Goal: Task Accomplishment & Management: Use online tool/utility

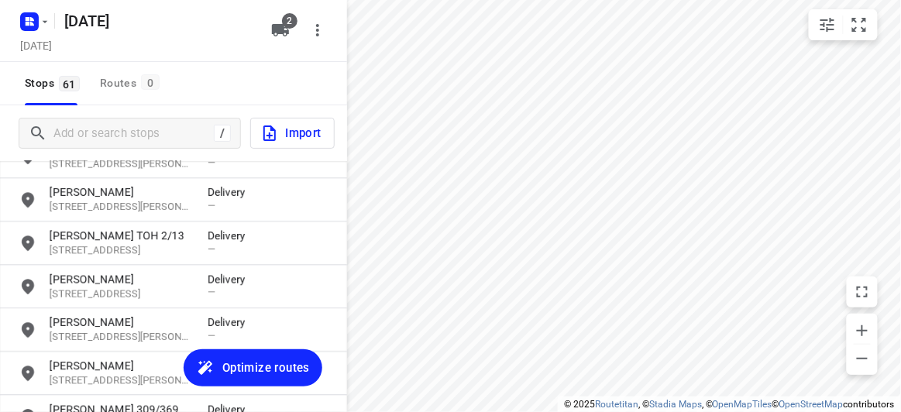
scroll to position [2498, 0]
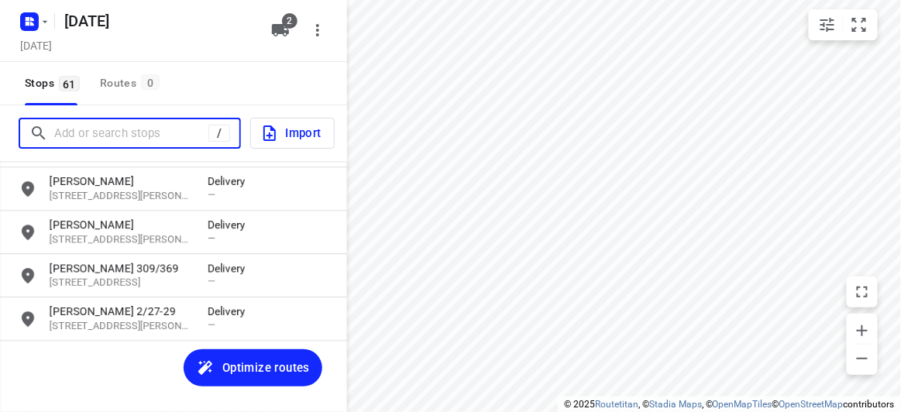
click at [106, 133] on input "Add or search stops" at bounding box center [131, 134] width 154 height 24
paste input "[STREET_ADDRESS][DEMOGRAPHIC_DATA][DEMOGRAPHIC_DATA]"
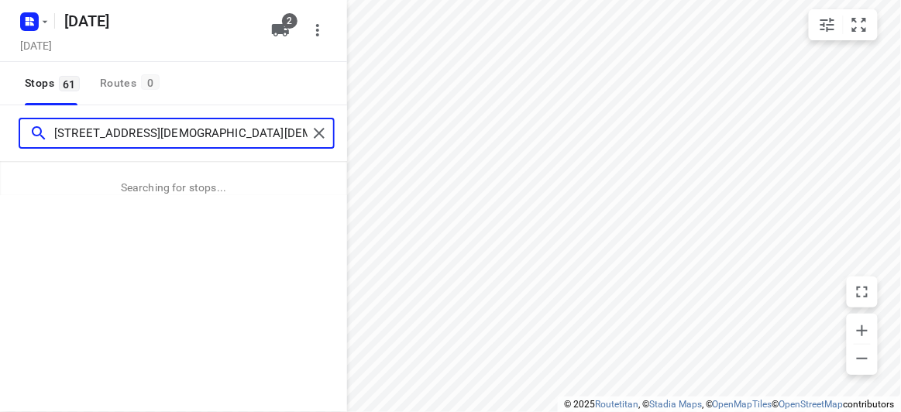
type input "[STREET_ADDRESS][DEMOGRAPHIC_DATA][DEMOGRAPHIC_DATA]"
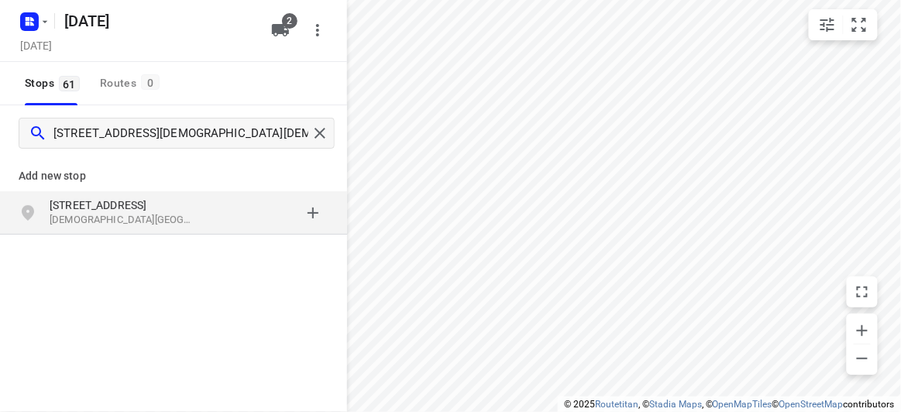
click at [34, 188] on div "Add new stop" at bounding box center [173, 169] width 347 height 43
click at [34, 196] on div "[STREET_ADDRESS][DEMOGRAPHIC_DATA][DEMOGRAPHIC_DATA]" at bounding box center [173, 212] width 347 height 43
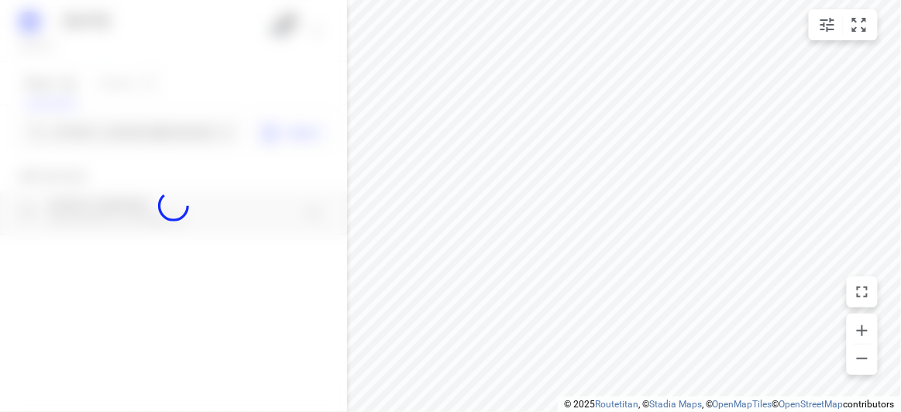
click at [84, 128] on div at bounding box center [173, 206] width 347 height 412
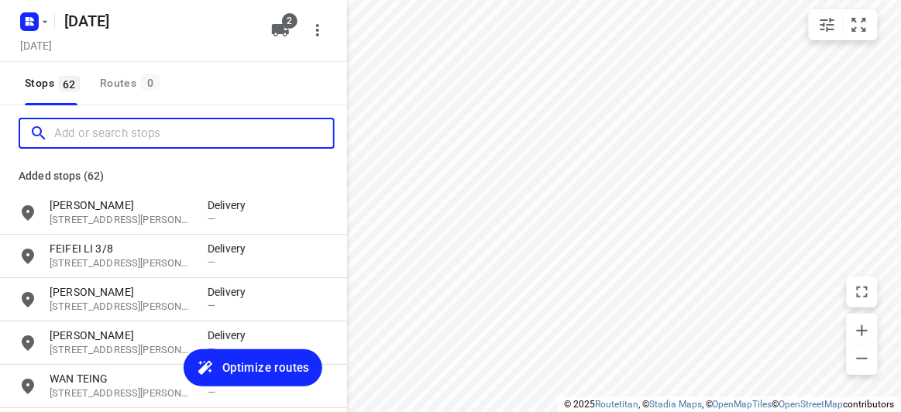
scroll to position [0, 0]
paste input "[STREET_ADDRESS][PERSON_NAME]"
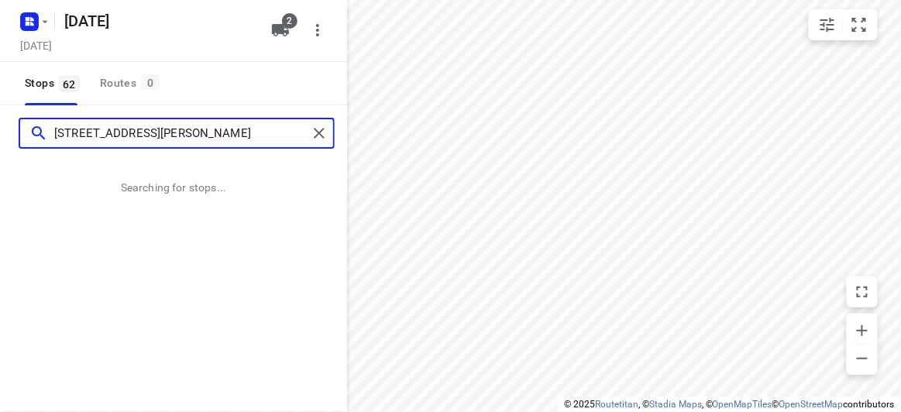
type input "[STREET_ADDRESS][PERSON_NAME]"
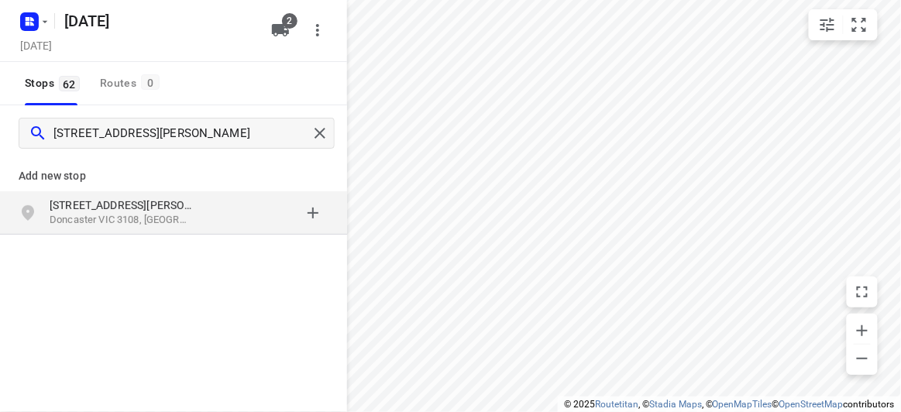
click at [113, 174] on p "Add new stop" at bounding box center [174, 176] width 310 height 19
click at [113, 215] on p "Doncaster VIC 3108, [GEOGRAPHIC_DATA]" at bounding box center [121, 220] width 143 height 15
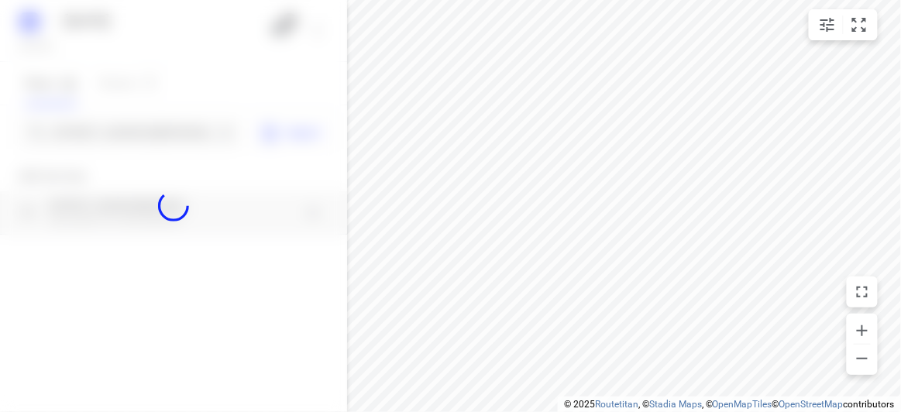
click at [108, 134] on div at bounding box center [173, 206] width 347 height 412
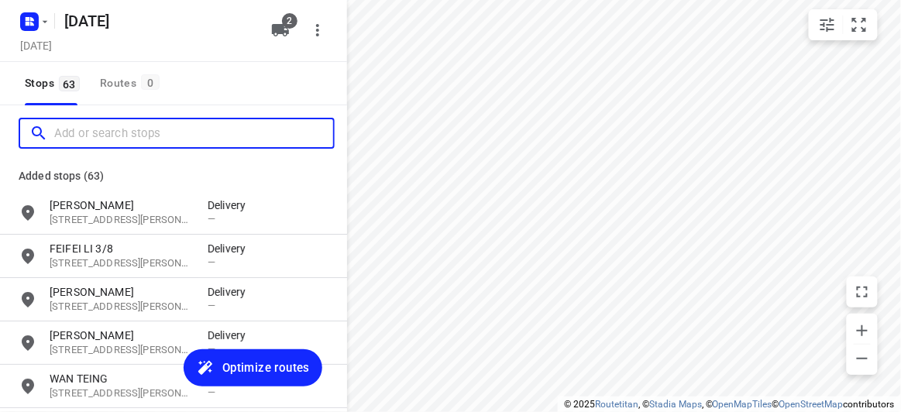
paste input "[STREET_ADDRESS]"
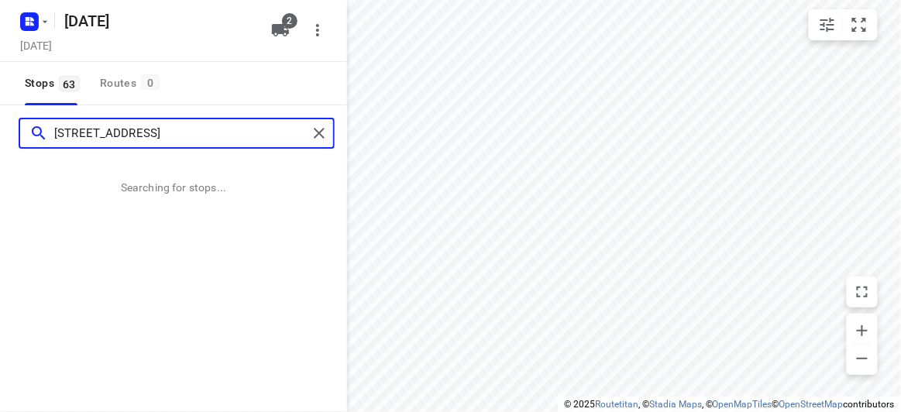
type input "[STREET_ADDRESS]"
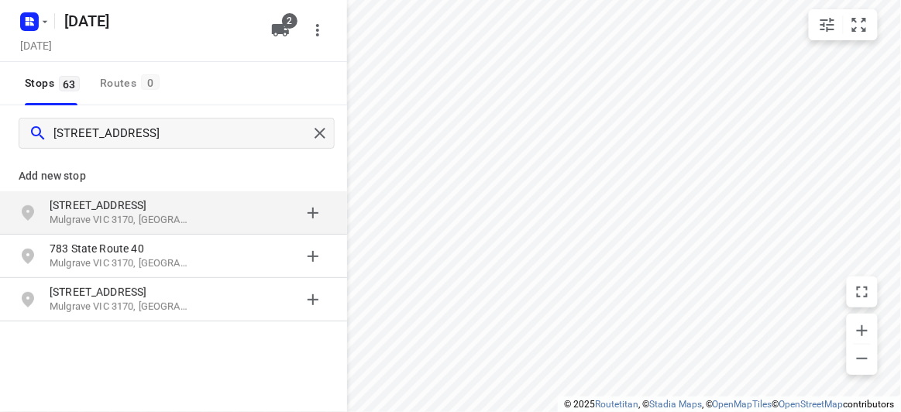
click at [83, 194] on div "[STREET_ADDRESS]" at bounding box center [173, 212] width 347 height 43
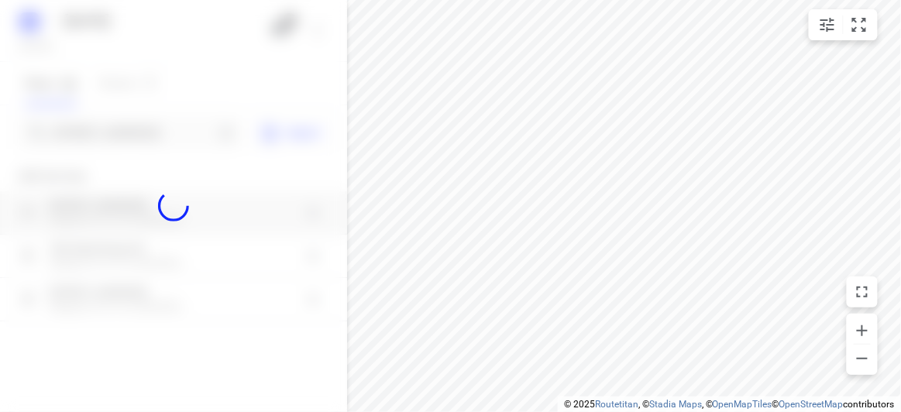
click at [109, 130] on div at bounding box center [173, 206] width 347 height 412
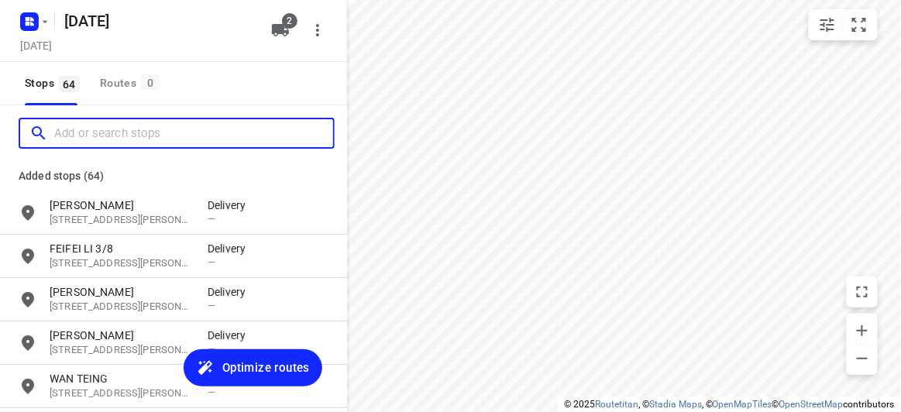
paste input "[STREET_ADDRESS][PERSON_NAME][PERSON_NAME]"
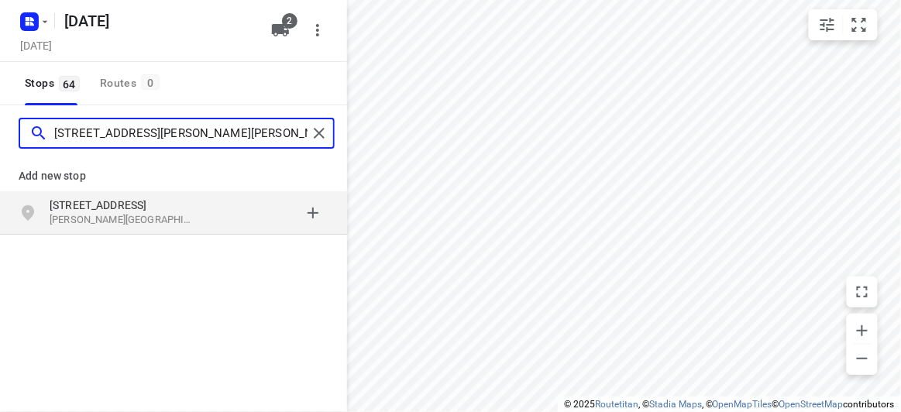
type input "[STREET_ADDRESS][PERSON_NAME][PERSON_NAME]"
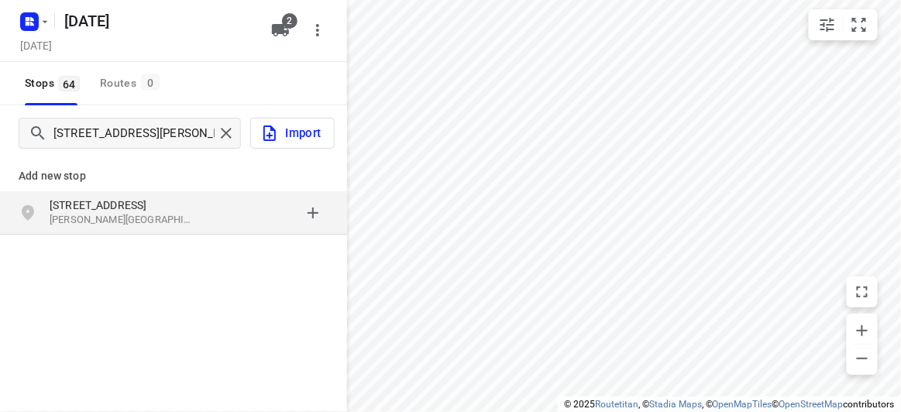
click at [250, 219] on div "grid" at bounding box center [268, 213] width 121 height 31
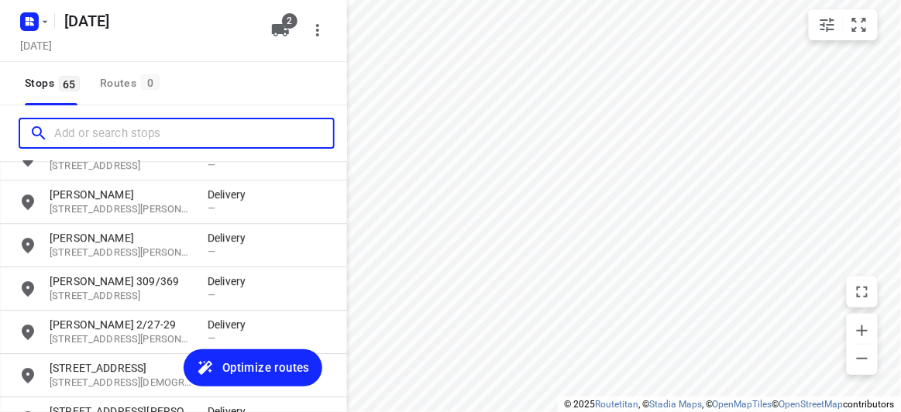
scroll to position [2671, 0]
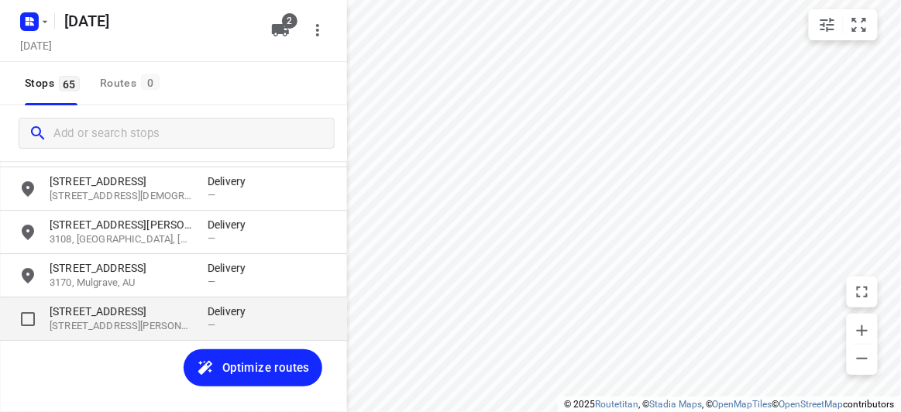
click at [96, 325] on p "[STREET_ADDRESS][PERSON_NAME][PERSON_NAME]" at bounding box center [121, 326] width 143 height 15
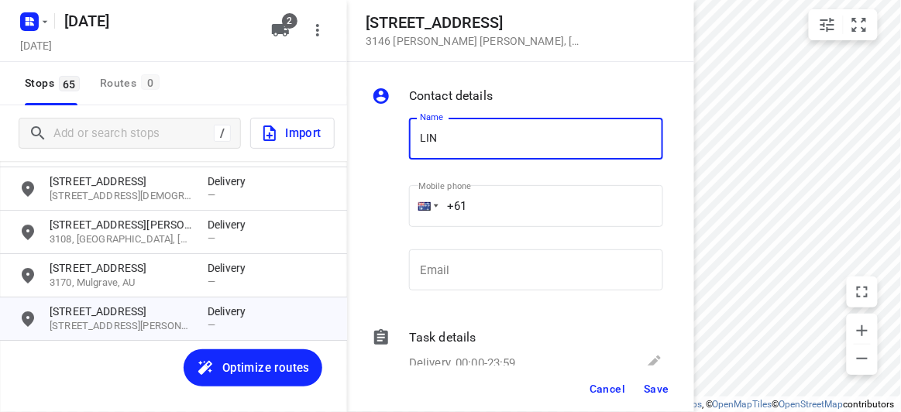
type input "LING 4/292"
click at [485, 205] on input "+61" at bounding box center [536, 206] width 254 height 42
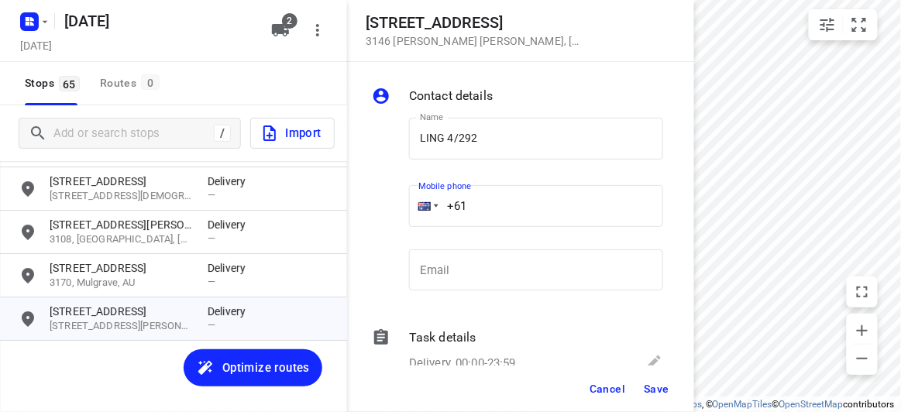
paste input "431375363"
type input "[PHONE_NUMBER]"
click at [653, 394] on span "Save" at bounding box center [657, 389] width 26 height 12
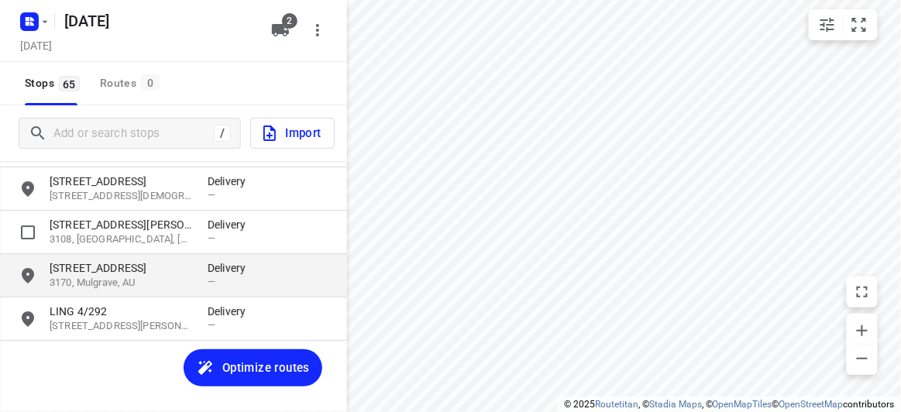
click at [93, 264] on p "[STREET_ADDRESS]" at bounding box center [121, 267] width 143 height 15
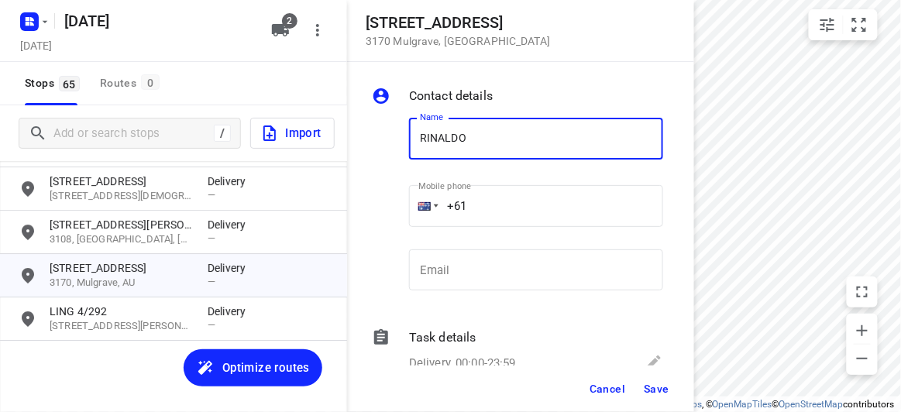
type input "RINALDO"
click at [467, 202] on input "+61" at bounding box center [536, 206] width 254 height 42
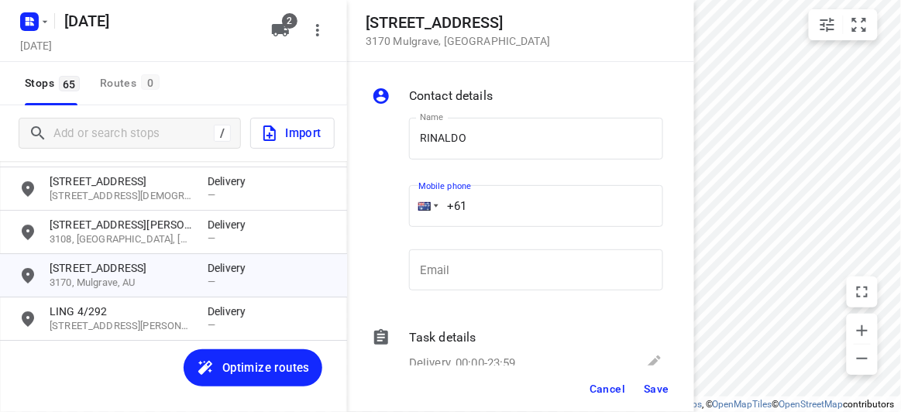
paste input "61499155125"
drag, startPoint x: 556, startPoint y: 210, endPoint x: 425, endPoint y: 219, distance: 131.3
click at [425, 219] on div "[PHONE_NUMBER]" at bounding box center [536, 206] width 254 height 42
paste input "tel"
type input "[PHONE_NUMBER]"
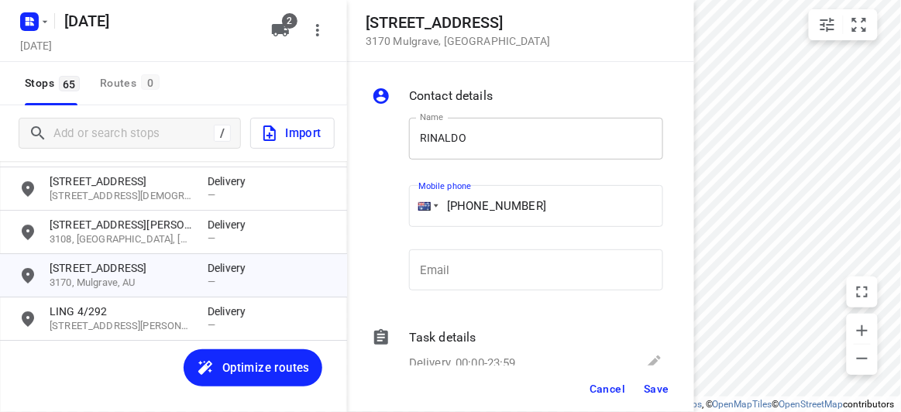
click at [479, 126] on input "RINALDO" at bounding box center [536, 139] width 254 height 42
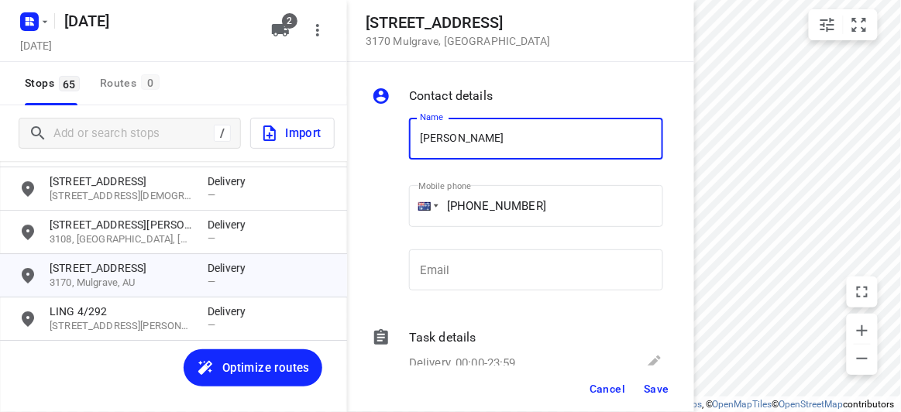
type input "[PERSON_NAME]"
click at [653, 387] on span "Save" at bounding box center [657, 389] width 26 height 12
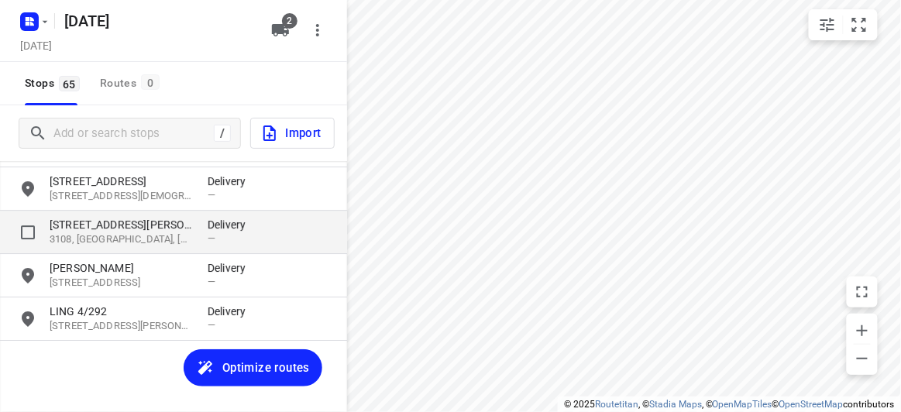
click at [51, 222] on p "[STREET_ADDRESS][PERSON_NAME]" at bounding box center [121, 224] width 143 height 15
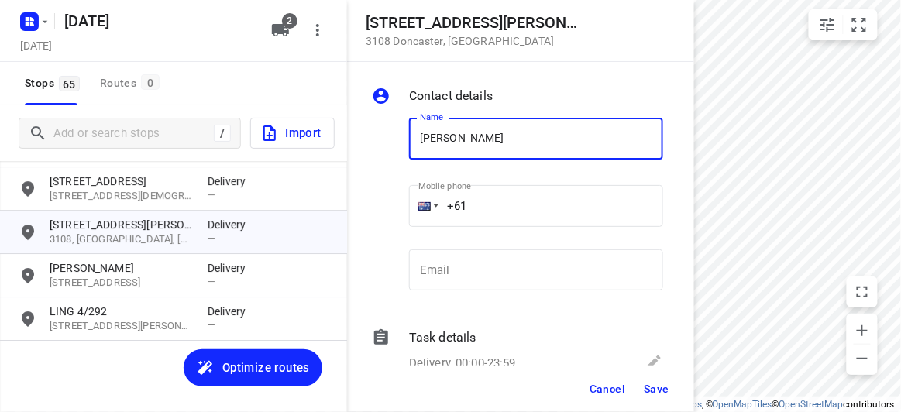
type input "[PERSON_NAME] 3/4"
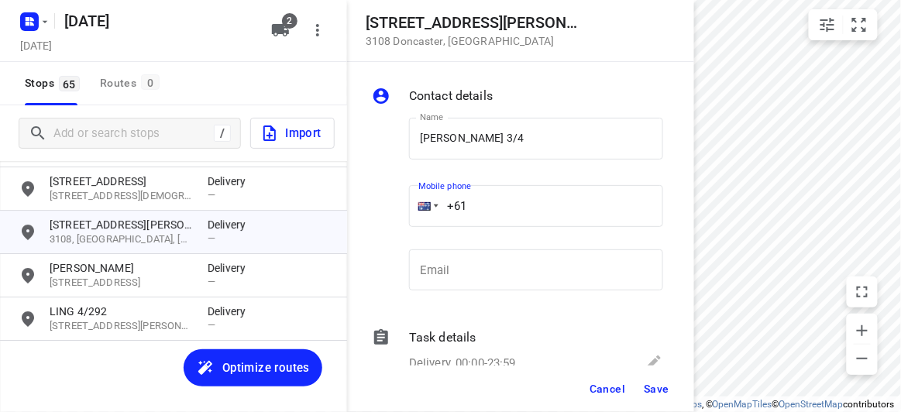
click at [480, 201] on input "+61" at bounding box center [536, 206] width 254 height 42
drag, startPoint x: 480, startPoint y: 203, endPoint x: 418, endPoint y: 204, distance: 61.2
click at [418, 204] on div "+61" at bounding box center [536, 206] width 254 height 42
paste input "437493631"
type input "[PHONE_NUMBER]"
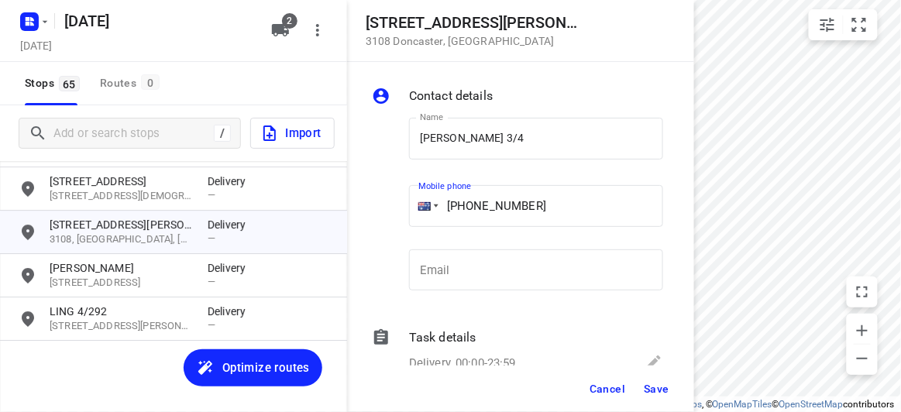
click at [670, 381] on button "Save" at bounding box center [657, 389] width 38 height 28
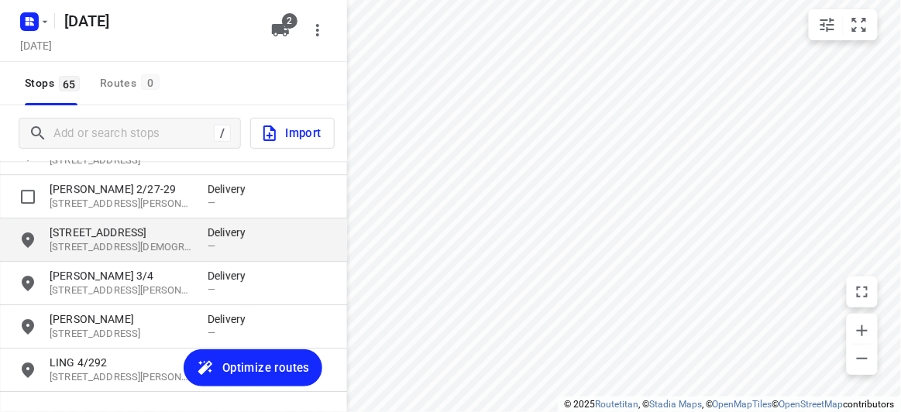
scroll to position [2601, 0]
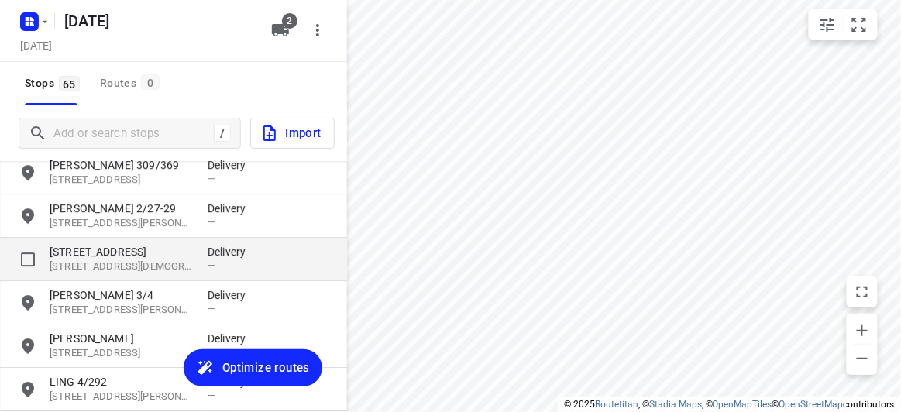
click at [100, 244] on p "[STREET_ADDRESS]" at bounding box center [121, 251] width 143 height 15
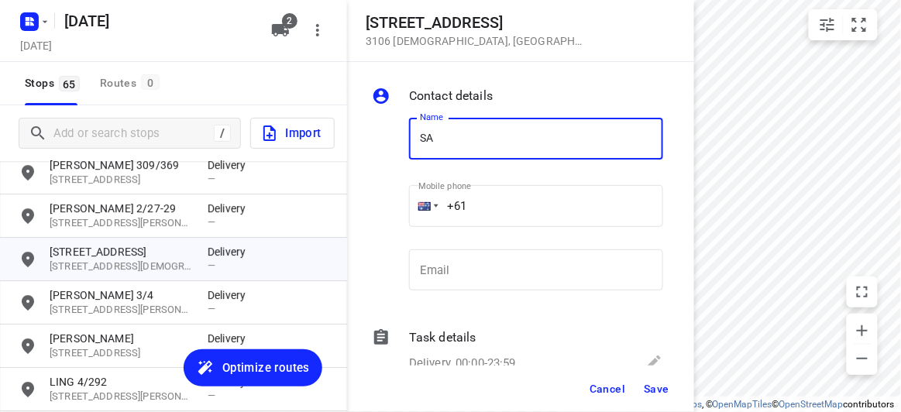
type input "[PERSON_NAME]"
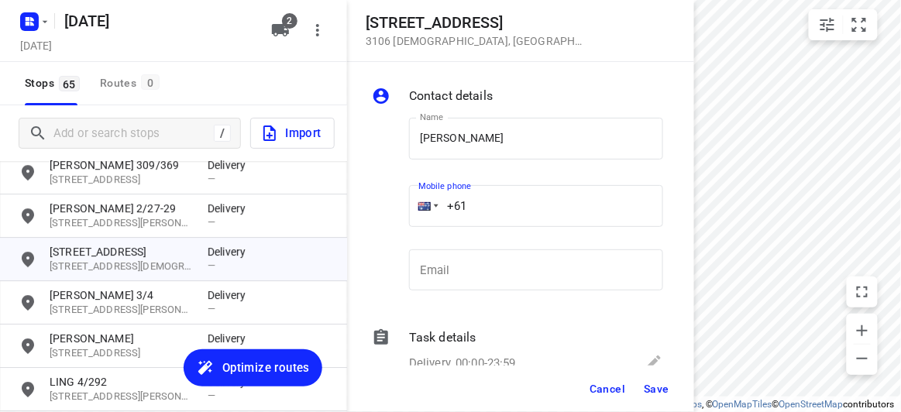
drag, startPoint x: 433, startPoint y: 219, endPoint x: 405, endPoint y: 225, distance: 28.6
click at [404, 225] on div "Mobile phone +61 ​" at bounding box center [536, 210] width 267 height 71
paste input "448993758"
type input "[PHONE_NUMBER]"
click at [648, 379] on button "Save" at bounding box center [657, 389] width 38 height 28
